Goal: Transaction & Acquisition: Purchase product/service

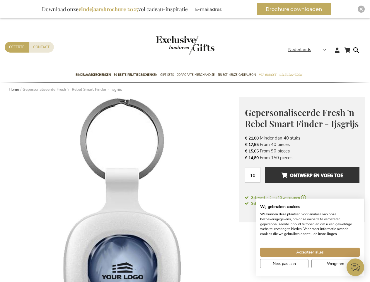
click at [309, 50] on span "Nederlands" at bounding box center [300, 49] width 23 height 7
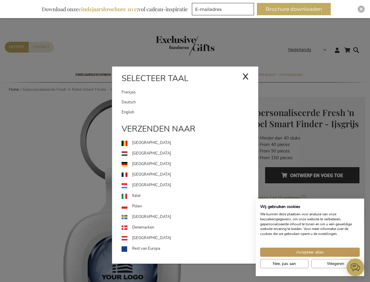
click at [122, 189] on link "[GEOGRAPHIC_DATA]" at bounding box center [190, 185] width 137 height 11
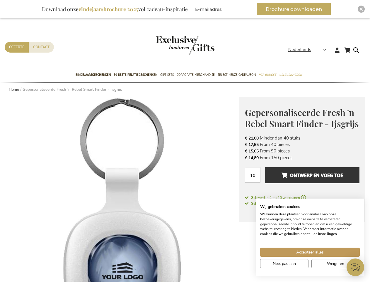
click at [302, 178] on span "Ontwerp en voeg toe" at bounding box center [313, 174] width 62 height 9
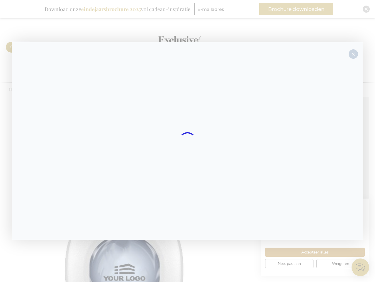
click at [313, 175] on div at bounding box center [188, 141] width 352 height 198
click at [296, 9] on div at bounding box center [187, 141] width 375 height 282
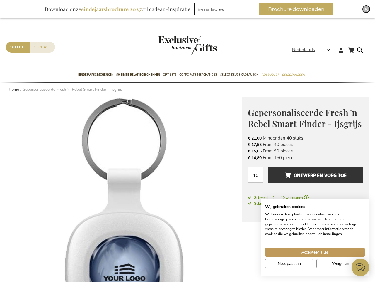
click at [365, 9] on img "Close" at bounding box center [367, 9] width 4 height 4
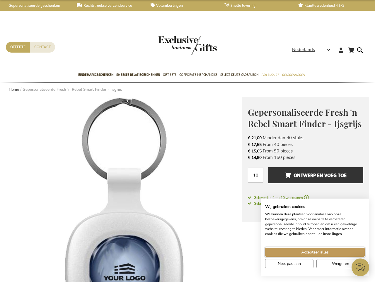
click at [310, 252] on span "Accepteer alles" at bounding box center [315, 252] width 28 height 6
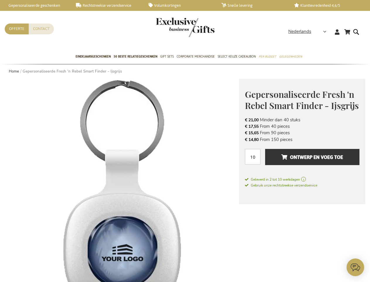
click at [356, 267] on icon at bounding box center [356, 267] width 18 height 18
